Goal: Transaction & Acquisition: Purchase product/service

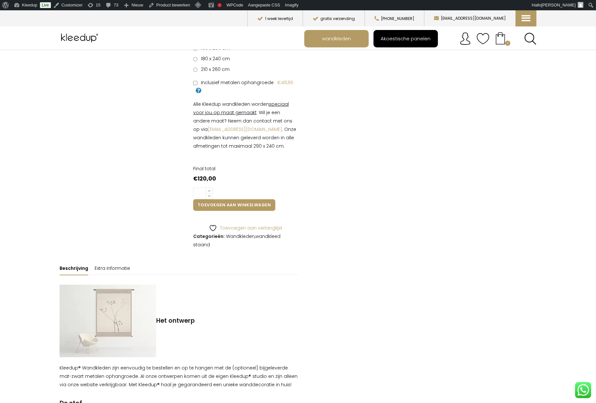
click at [411, 38] on span "Akoestische panelen" at bounding box center [405, 39] width 57 height 12
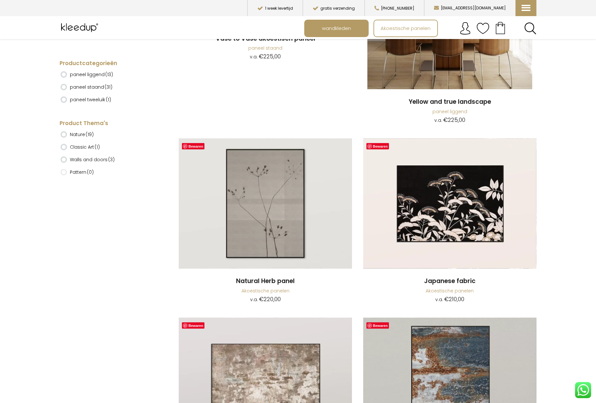
scroll to position [2127, 0]
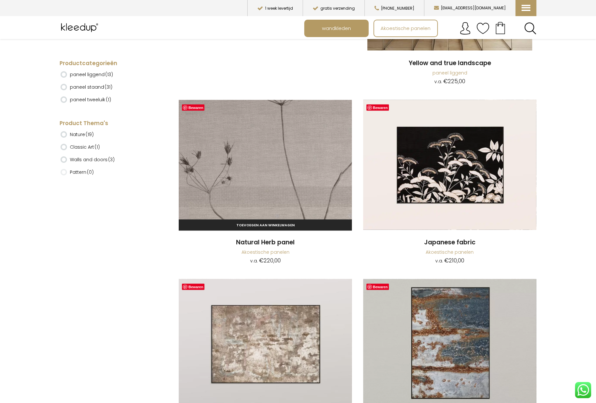
click at [289, 163] on img at bounding box center [265, 165] width 173 height 130
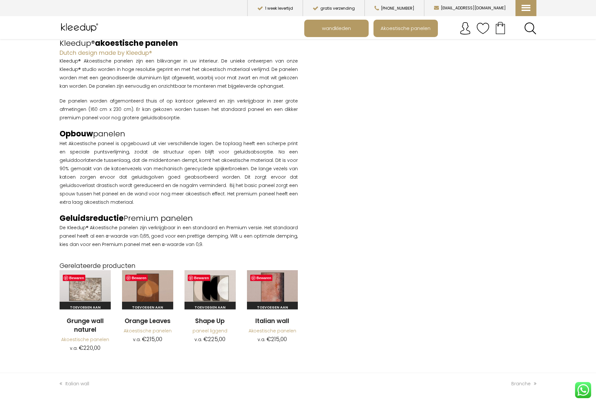
scroll to position [448, 0]
